Goal: Find specific page/section: Find specific page/section

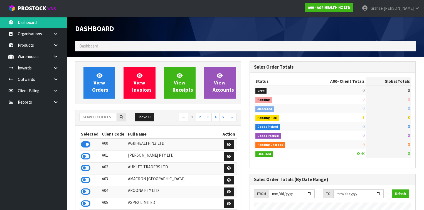
scroll to position [419, 174]
click at [96, 119] on input "text" at bounding box center [98, 117] width 37 height 9
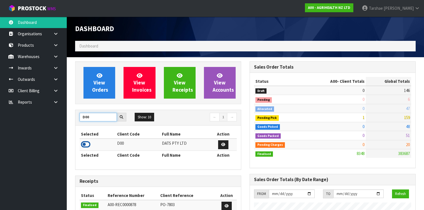
type input "D00"
click at [88, 141] on icon at bounding box center [85, 144] width 9 height 8
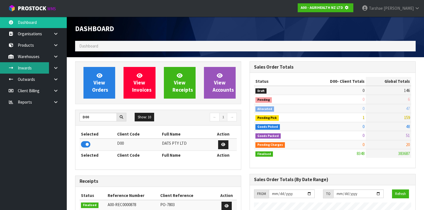
scroll to position [277802, 277974]
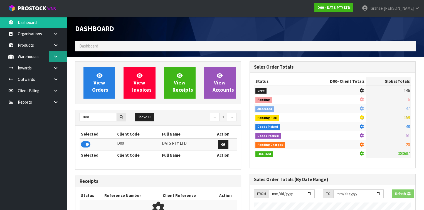
click at [60, 57] on link at bounding box center [58, 56] width 18 height 11
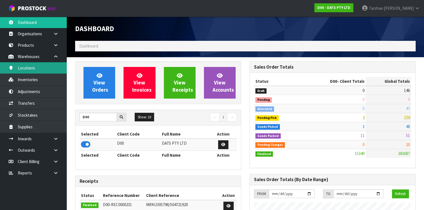
scroll to position [444, 174]
click at [46, 73] on link "Locations" at bounding box center [33, 67] width 67 height 11
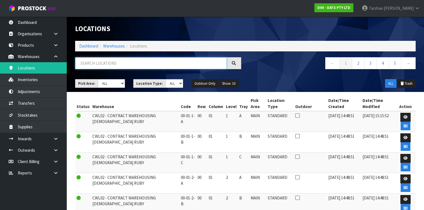
click at [147, 61] on input "text" at bounding box center [151, 63] width 152 height 12
type input "68021"
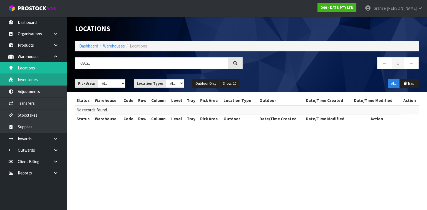
click at [32, 80] on link "Inventories" at bounding box center [33, 79] width 67 height 11
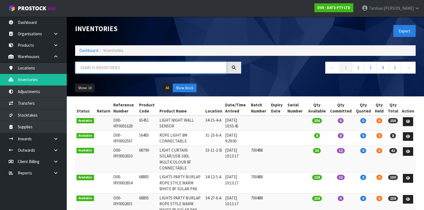
click at [98, 70] on input "text" at bounding box center [151, 68] width 152 height 12
type input "68021"
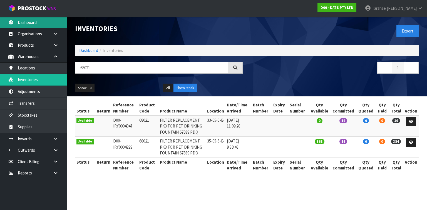
click at [50, 22] on link "Dashboard" at bounding box center [33, 22] width 67 height 11
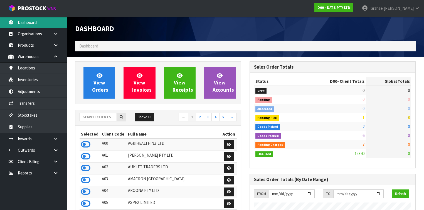
scroll to position [444, 174]
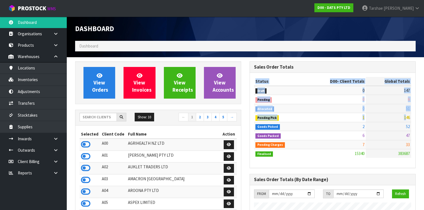
drag, startPoint x: 405, startPoint y: 118, endPoint x: 415, endPoint y: 119, distance: 9.8
click at [415, 119] on div "Status D00 - Client Totals Global Totals Draft 0 147 Pending 0 6 Allocated 0 51…" at bounding box center [332, 120] width 165 height 95
click at [411, 117] on td "146" at bounding box center [388, 117] width 45 height 9
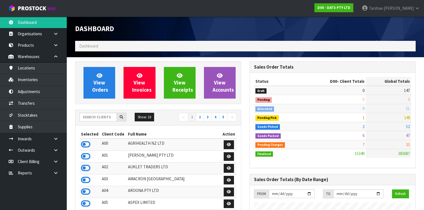
click at [103, 121] on div "Show: 10 5 10 25 50 ← 1 2 3 4 5 →" at bounding box center [157, 118] width 165 height 10
click at [103, 118] on input "text" at bounding box center [98, 117] width 37 height 9
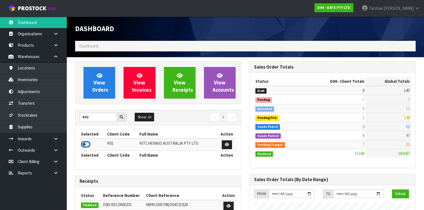
click at [87, 142] on icon at bounding box center [85, 144] width 9 height 8
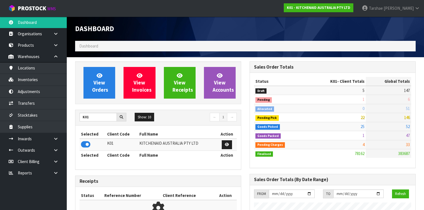
scroll to position [419, 174]
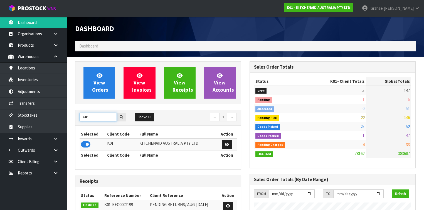
drag, startPoint x: 89, startPoint y: 118, endPoint x: 78, endPoint y: 118, distance: 11.7
click at [78, 118] on div "K01" at bounding box center [102, 117] width 55 height 9
type input "N04"
click at [83, 142] on icon at bounding box center [85, 144] width 9 height 8
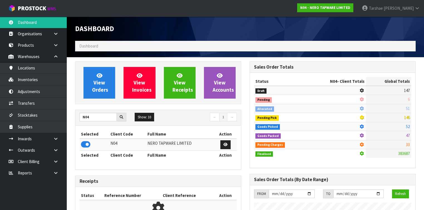
scroll to position [449, 174]
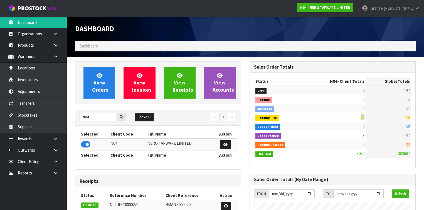
drag, startPoint x: 361, startPoint y: 119, endPoint x: 364, endPoint y: 118, distance: 2.9
click at [364, 118] on span "11" at bounding box center [362, 117] width 4 height 5
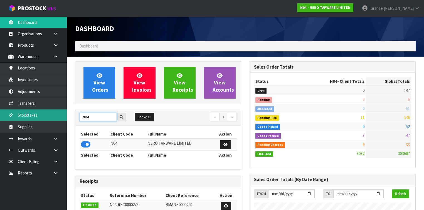
drag, startPoint x: 89, startPoint y: 118, endPoint x: 46, endPoint y: 114, distance: 42.7
click at [46, 114] on body "Toggle navigation ProStock WMS N04 - NERO TAPWARE LIMITED [PERSON_NAME] Logout …" at bounding box center [212, 105] width 424 height 210
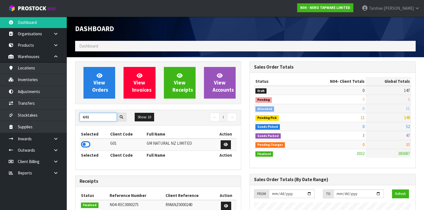
click at [88, 118] on input "G01" at bounding box center [98, 117] width 37 height 9
type input "G"
click at [88, 146] on icon at bounding box center [85, 144] width 9 height 8
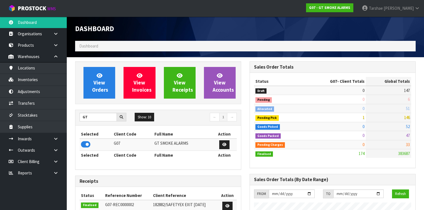
scroll to position [339, 174]
drag, startPoint x: 92, startPoint y: 115, endPoint x: 73, endPoint y: 115, distance: 19.2
click at [73, 115] on div "View Orders View Invoices View Receipts View Accounts GT Show: 10 5 10 25 50 ← 1" at bounding box center [158, 175] width 174 height 228
click at [90, 144] on icon at bounding box center [85, 144] width 9 height 8
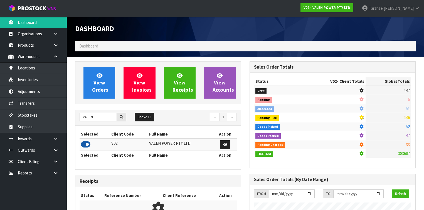
scroll to position [444, 174]
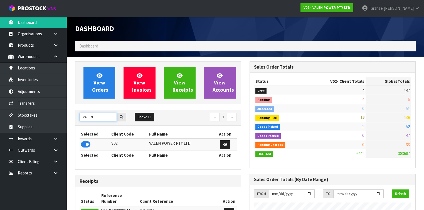
click at [76, 117] on div "VALEN" at bounding box center [102, 117] width 55 height 9
click at [87, 141] on icon at bounding box center [85, 144] width 9 height 8
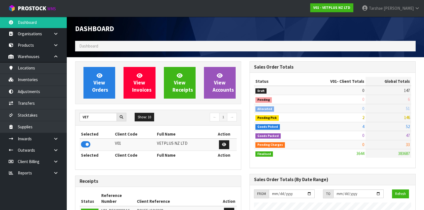
scroll to position [419, 174]
click at [96, 116] on input "VET" at bounding box center [98, 117] width 37 height 9
type input "VET E"
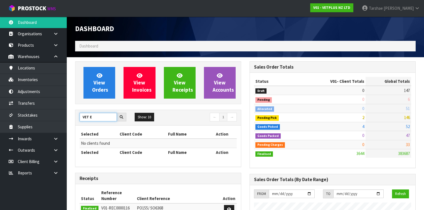
drag, startPoint x: 91, startPoint y: 117, endPoint x: 73, endPoint y: 115, distance: 18.4
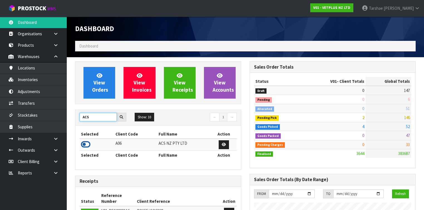
type input "ACS"
click at [87, 142] on icon at bounding box center [85, 144] width 9 height 8
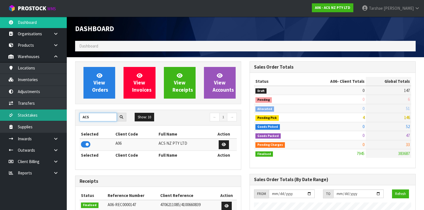
drag, startPoint x: 100, startPoint y: 118, endPoint x: 55, endPoint y: 117, distance: 45.9
click at [55, 117] on body "Toggle navigation ProStock WMS A06 - ACS NZ PTY LTD [PERSON_NAME] Logout Dashbo…" at bounding box center [212, 105] width 424 height 210
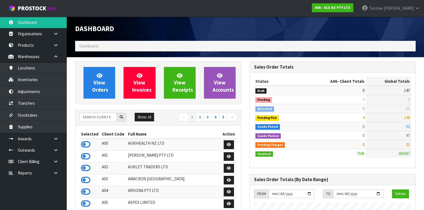
click at [159, 115] on div "← 1 2 3 4 5 →" at bounding box center [199, 118] width 83 height 10
